Goal: Answer question/provide support: Share knowledge or assist other users

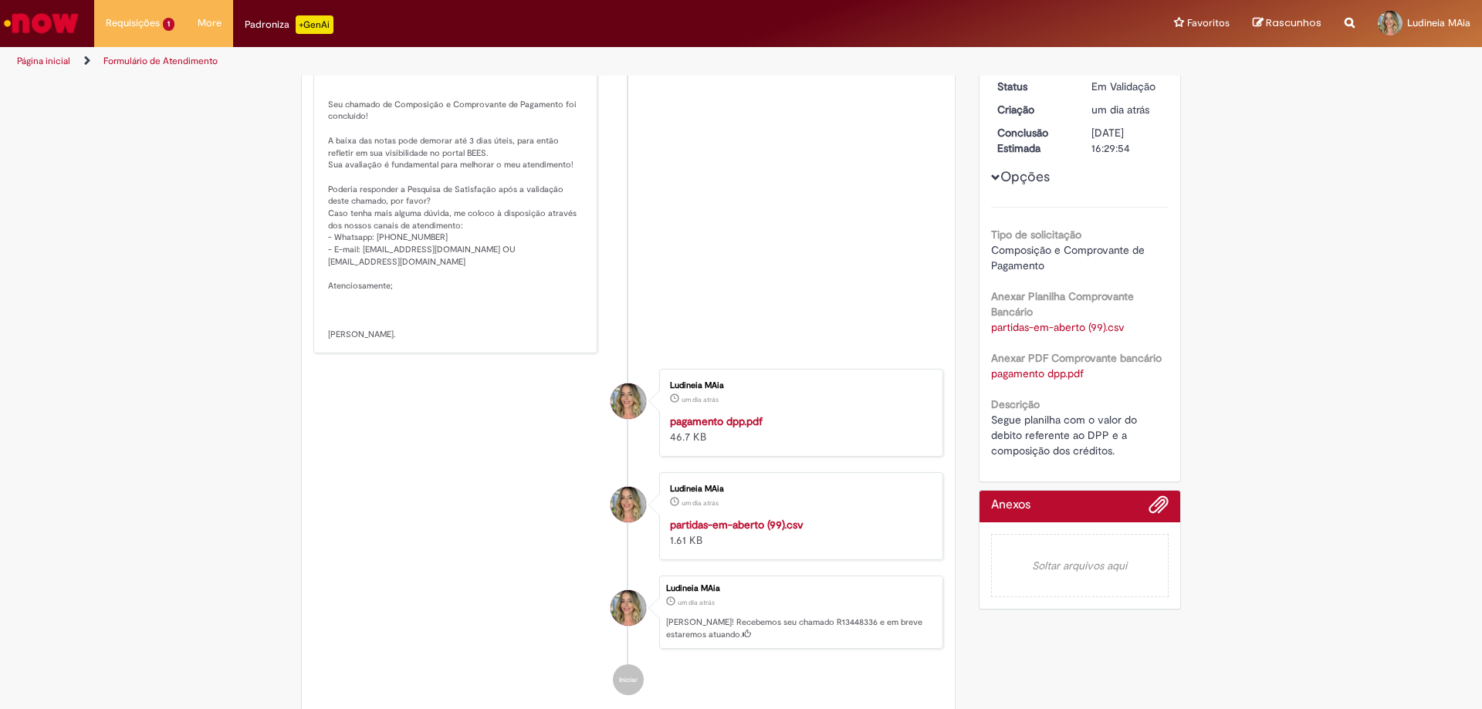
scroll to position [154, 0]
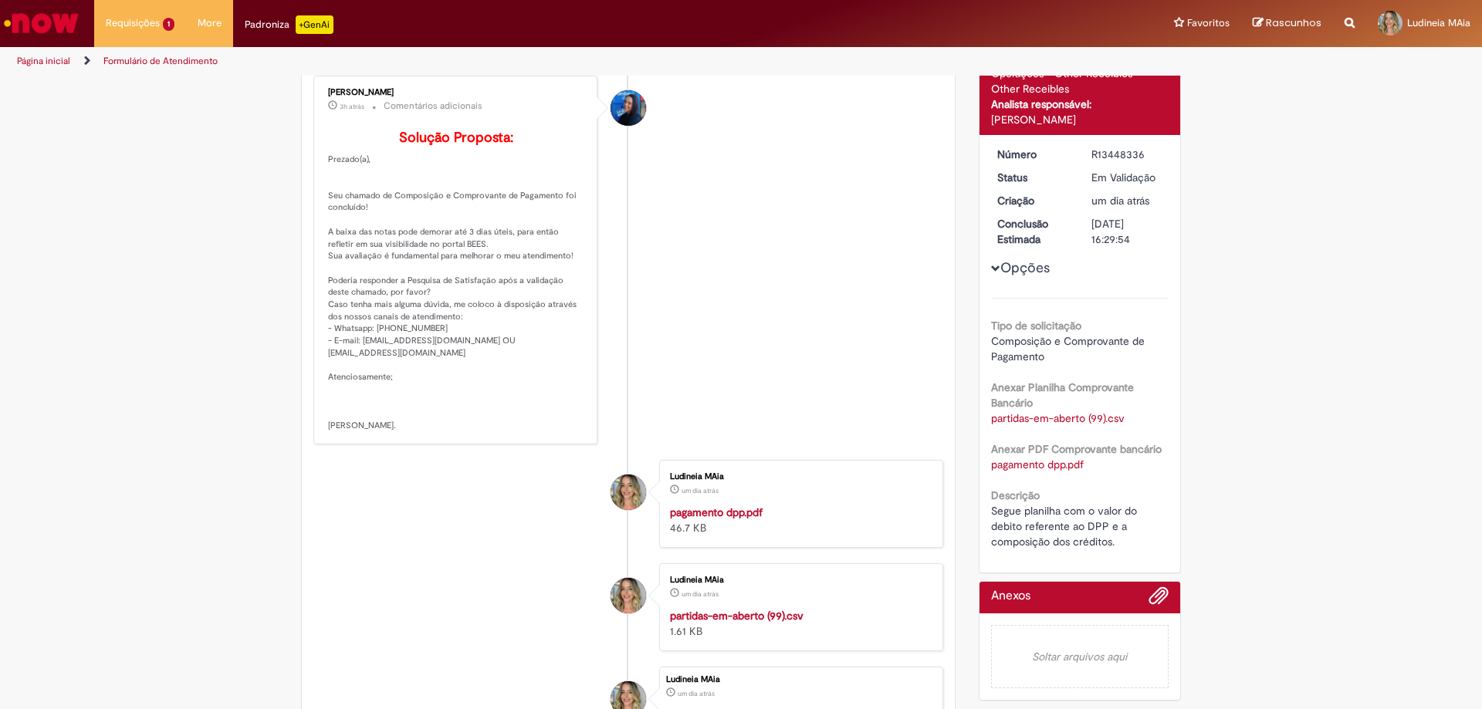
click at [0, 0] on button "Opções" at bounding box center [0, 0] width 0 height 0
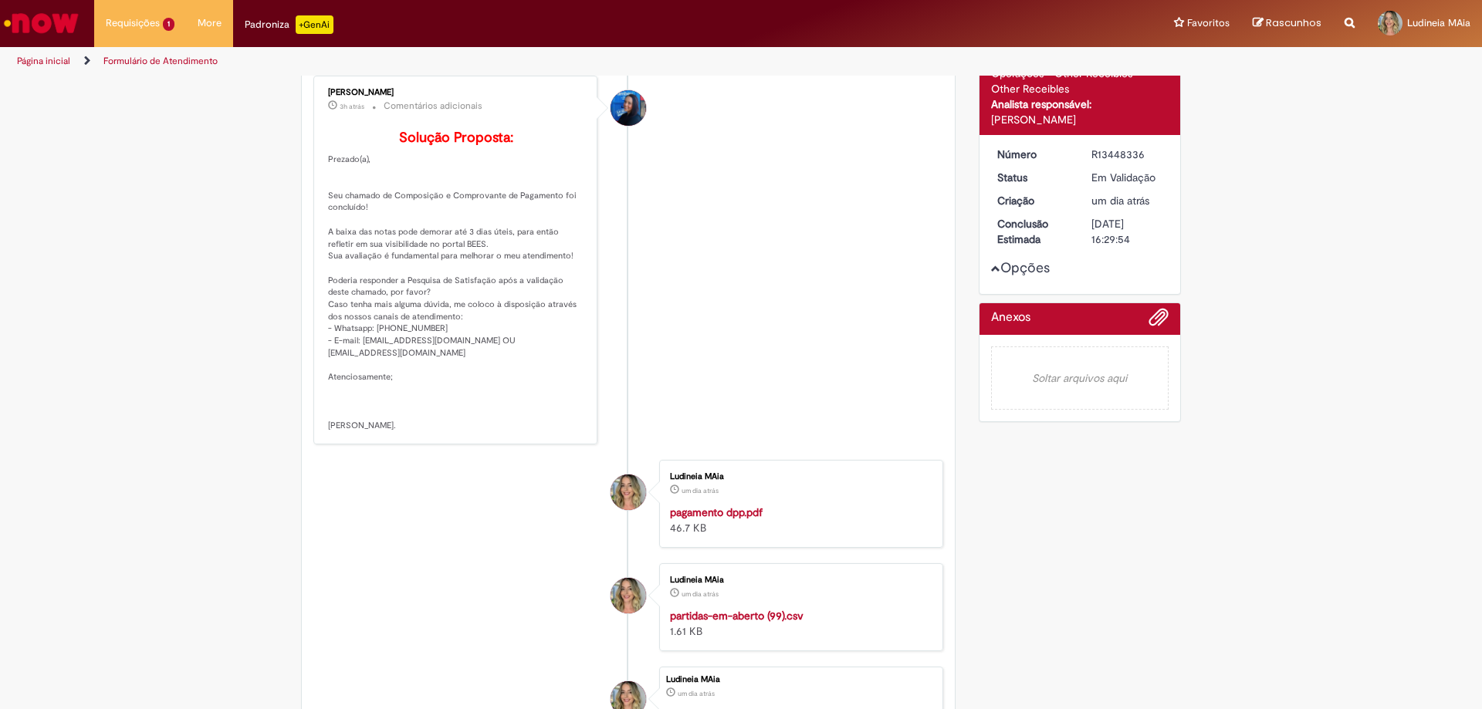
click at [0, 0] on button "Opções" at bounding box center [0, 0] width 0 height 0
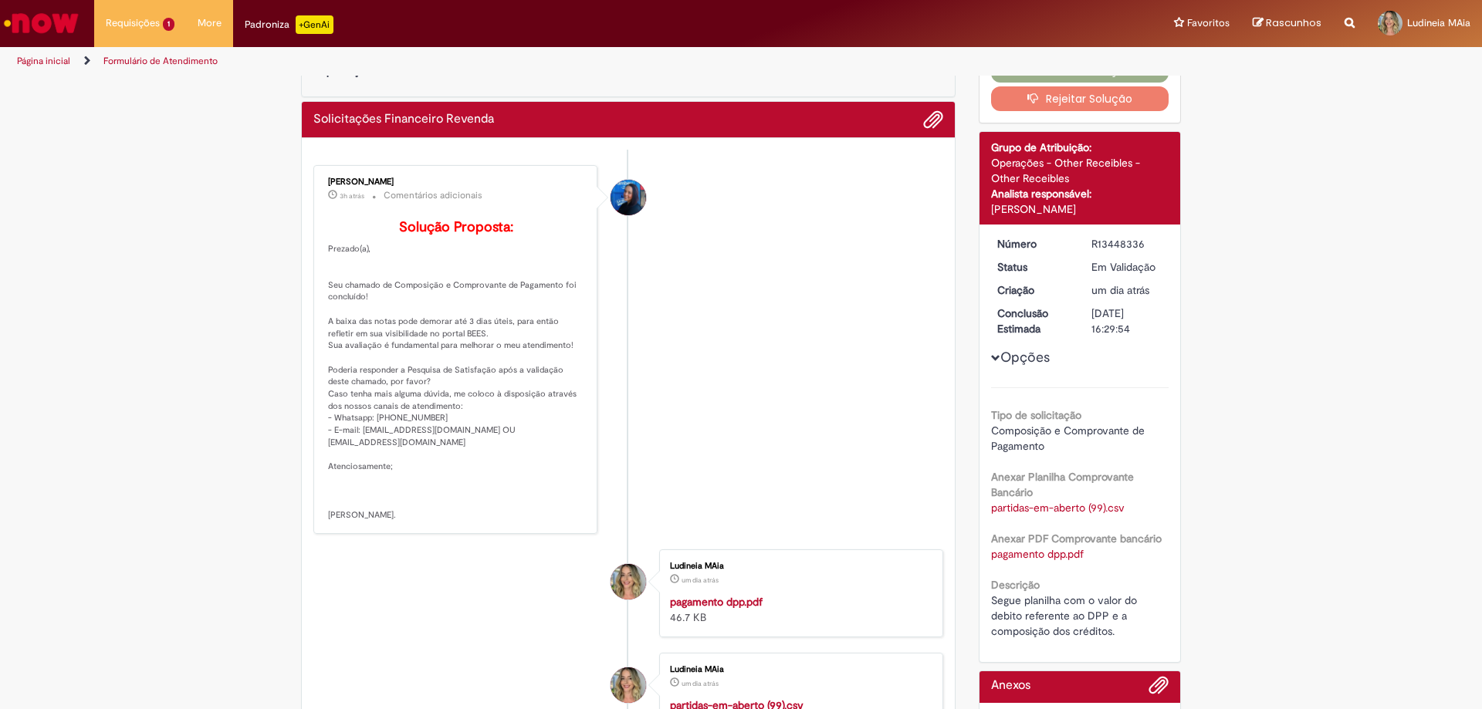
scroll to position [0, 0]
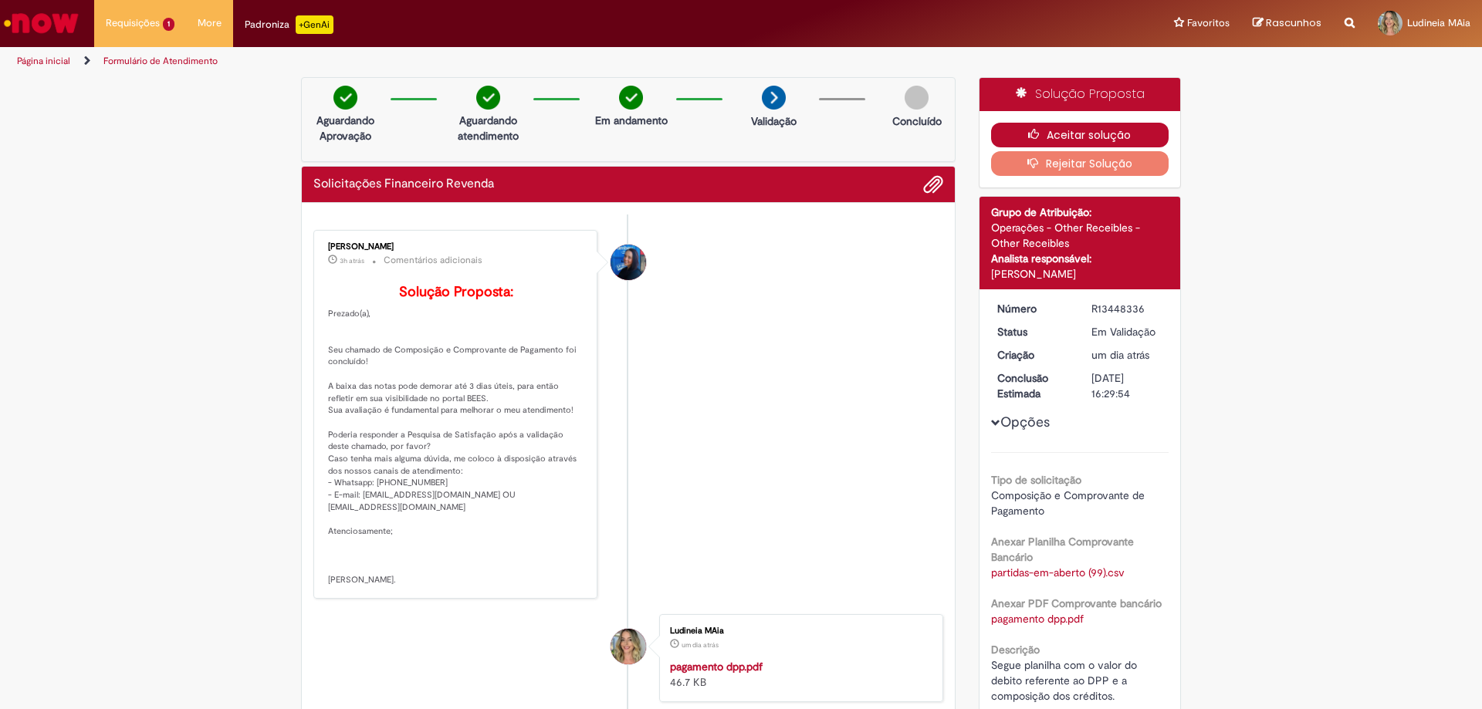
click at [1109, 132] on button "Aceitar solução" at bounding box center [1080, 135] width 178 height 25
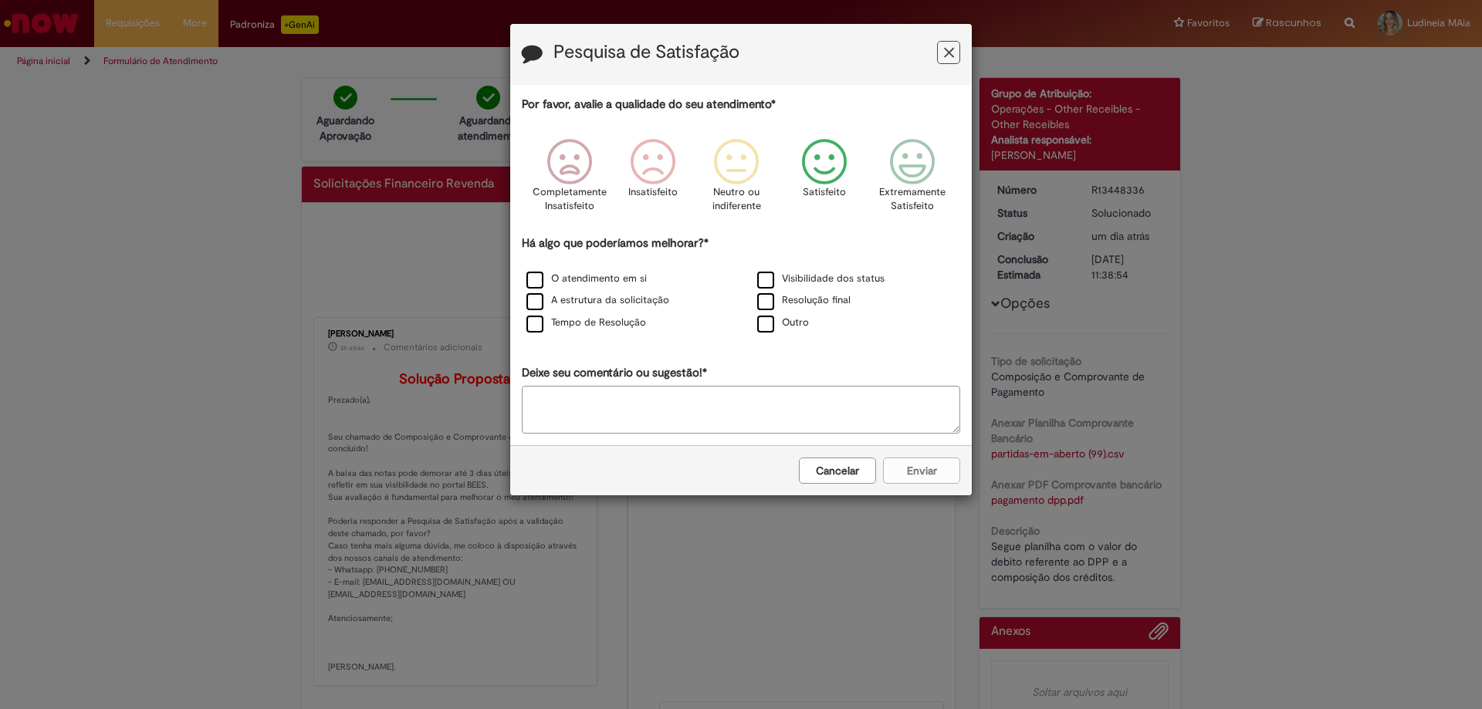
click at [817, 177] on icon "Feedback" at bounding box center [825, 162] width 58 height 46
click at [927, 173] on icon "Feedback" at bounding box center [908, 162] width 58 height 46
click at [927, 468] on div "Cancelar Enviar" at bounding box center [740, 470] width 461 height 50
click at [918, 171] on icon "Feedback" at bounding box center [908, 162] width 58 height 46
click at [924, 212] on p "Extremamente Satisfeito" at bounding box center [907, 199] width 66 height 29
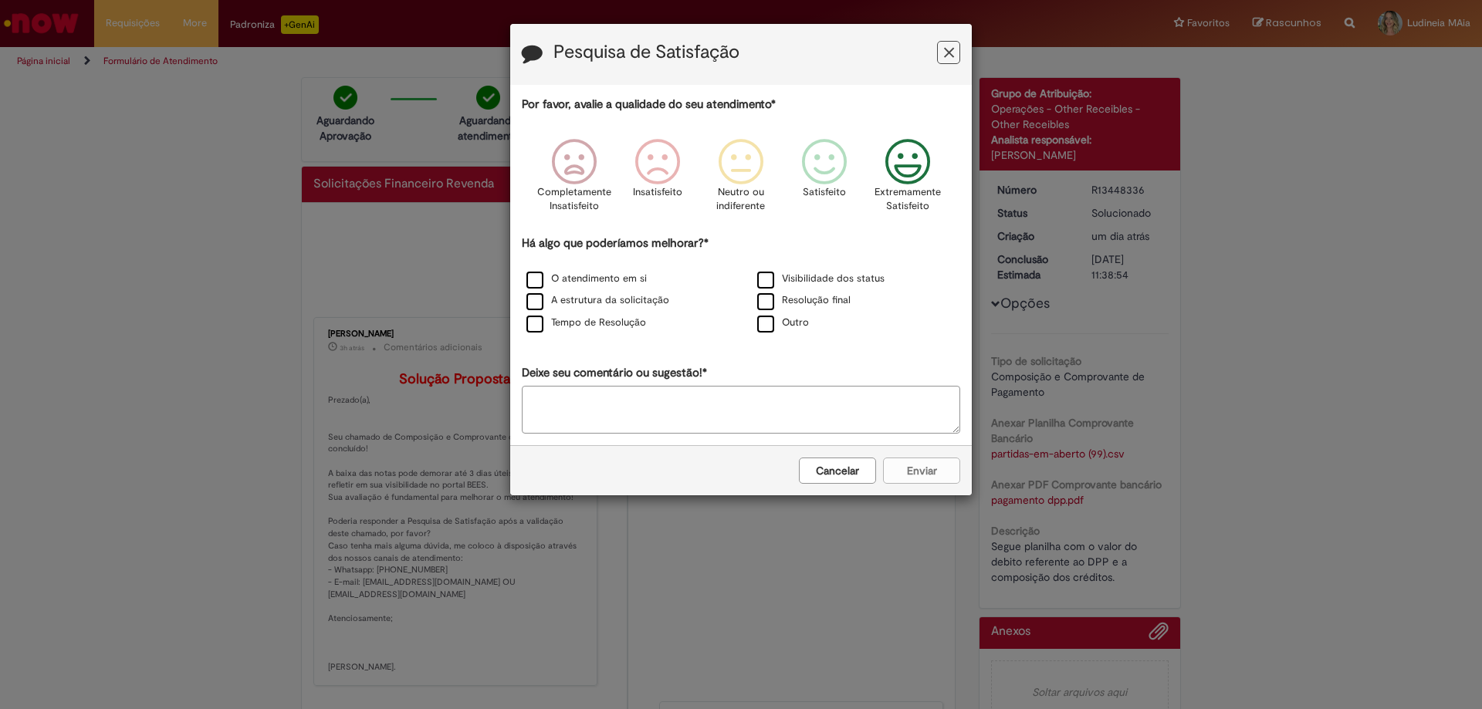
click at [911, 466] on div "Cancelar Enviar" at bounding box center [740, 470] width 461 height 50
click at [914, 183] on icon "Feedback" at bounding box center [908, 162] width 58 height 46
click at [626, 306] on label "A estrutura da solicitação" at bounding box center [597, 300] width 143 height 15
click at [914, 475] on button "Enviar" at bounding box center [921, 471] width 77 height 26
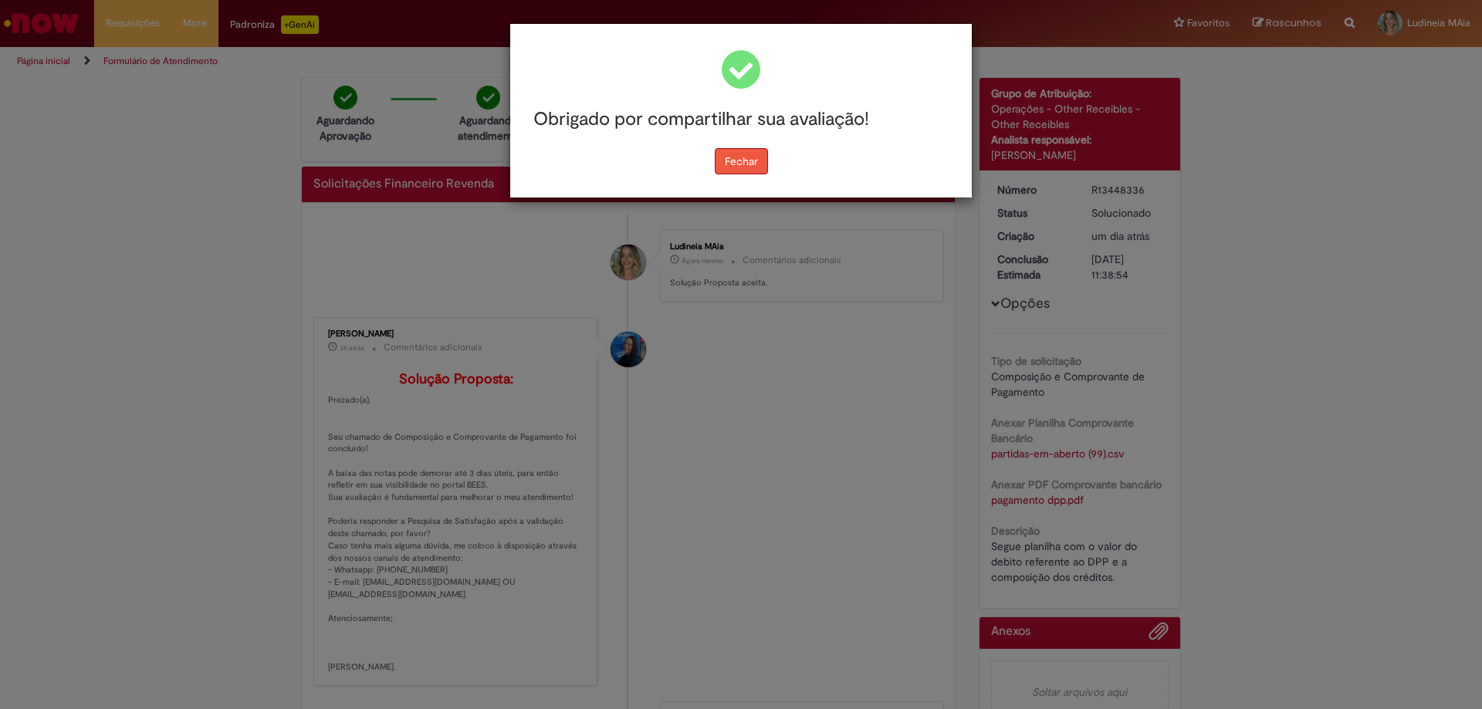
click at [764, 167] on button "Fechar" at bounding box center [741, 161] width 53 height 26
